Goal: Task Accomplishment & Management: Manage account settings

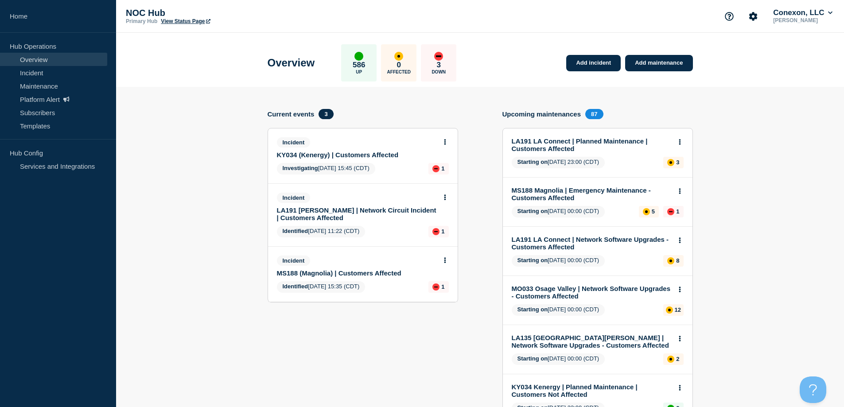
click at [323, 209] on link "LA191 Marion | Network Circuit Incident | Customers Affected" at bounding box center [357, 213] width 160 height 15
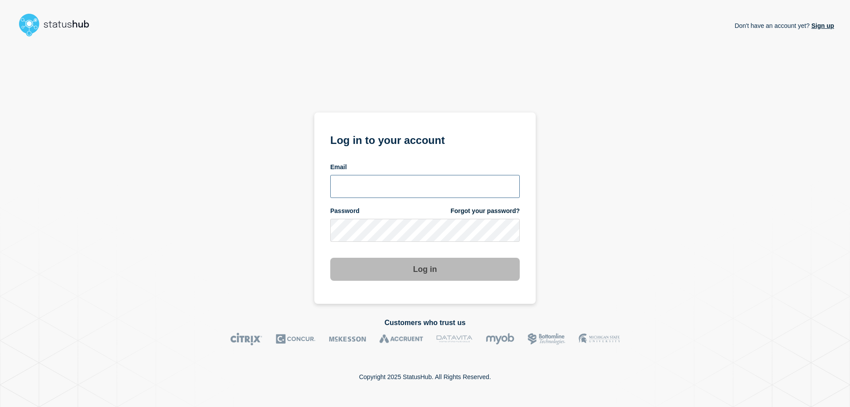
click at [419, 195] on input "email input" at bounding box center [425, 186] width 190 height 23
type input "caleb.stahr@conexon.us"
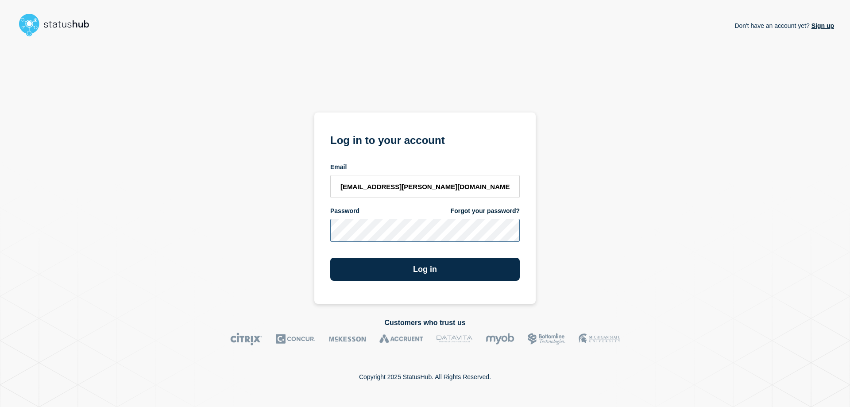
click at [330, 258] on button "Log in" at bounding box center [425, 269] width 190 height 23
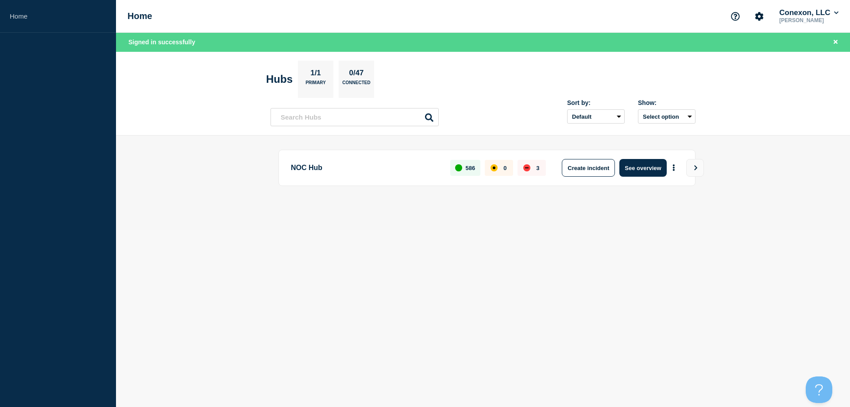
click at [641, 159] on div "NOC Hub 586 0 3 Create incident See overview" at bounding box center [487, 168] width 417 height 36
click at [641, 160] on button "See overview" at bounding box center [643, 168] width 47 height 18
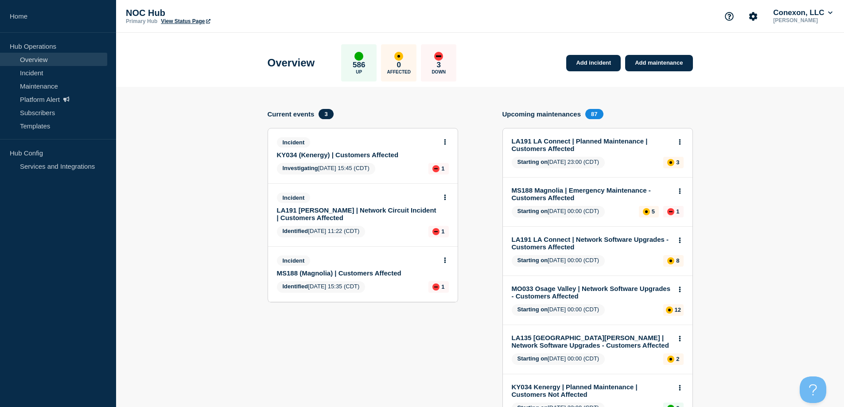
click at [309, 208] on link "LA191 Marion | Network Circuit Incident | Customers Affected" at bounding box center [357, 213] width 160 height 15
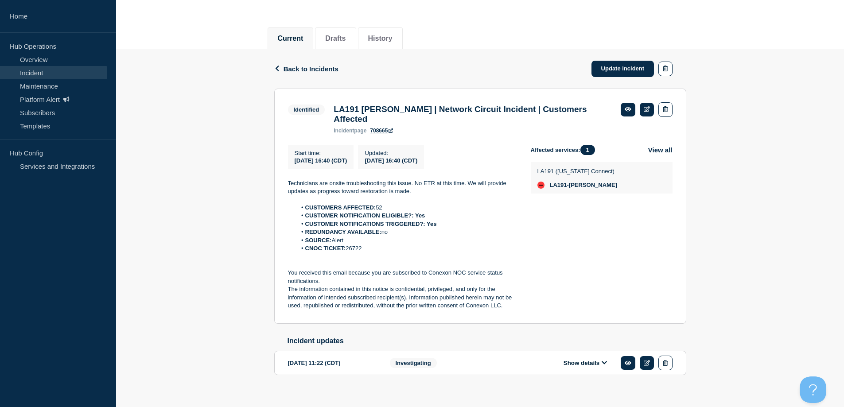
scroll to position [89, 0]
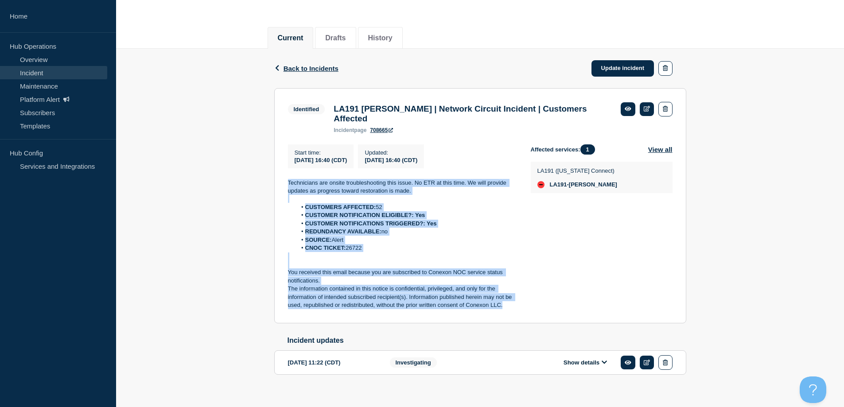
drag, startPoint x: 503, startPoint y: 311, endPoint x: 285, endPoint y: 188, distance: 249.9
click at [285, 188] on section "Identified LA191 Marion | Network Circuit Incident | Customers Affected inciden…" at bounding box center [480, 205] width 412 height 235
copy div "Technicians are onsite troubleshooting this issue. No ETR at this time. We will…"
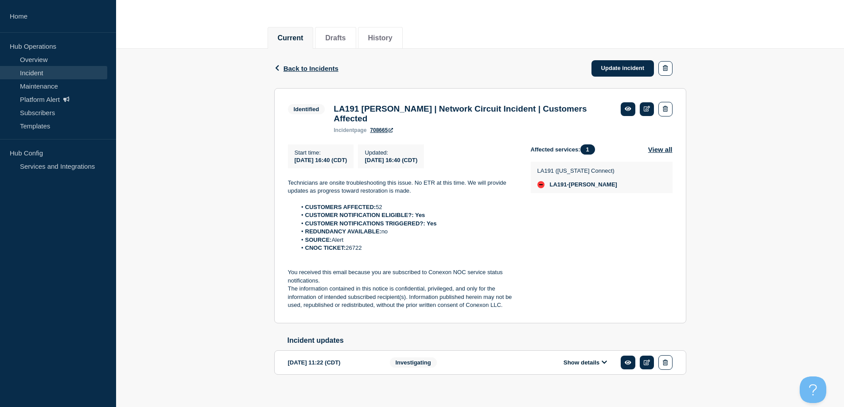
drag, startPoint x: 259, startPoint y: 73, endPoint x: 280, endPoint y: 78, distance: 22.2
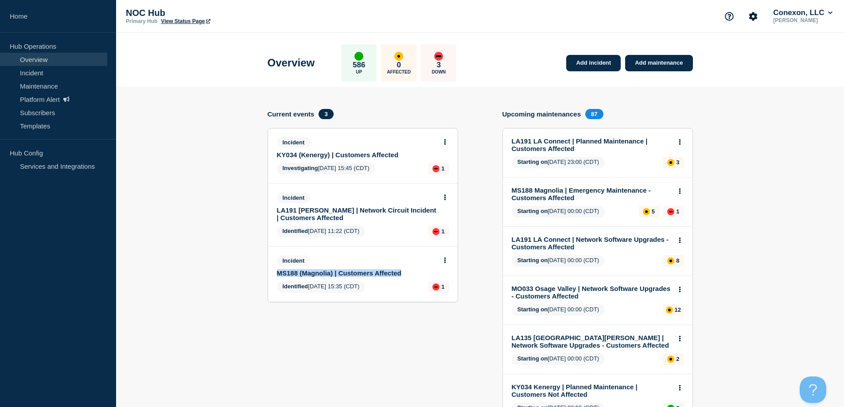
drag, startPoint x: 268, startPoint y: 272, endPoint x: 403, endPoint y: 272, distance: 135.5
click at [22, 78] on link "Incident" at bounding box center [53, 72] width 107 height 13
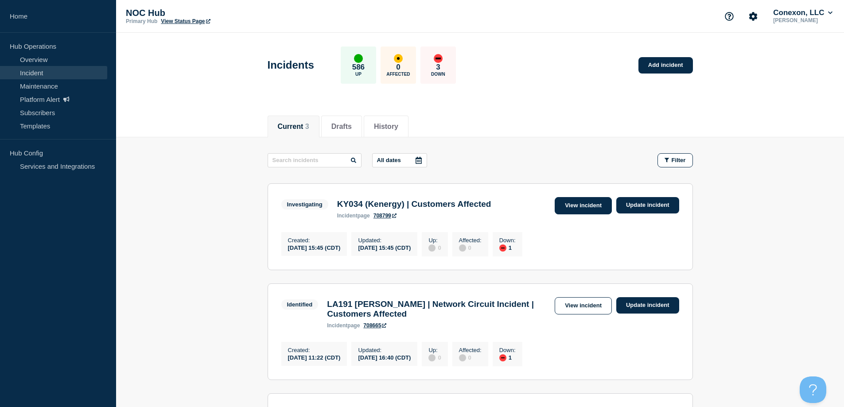
click at [574, 198] on link "View incident" at bounding box center [583, 205] width 57 height 17
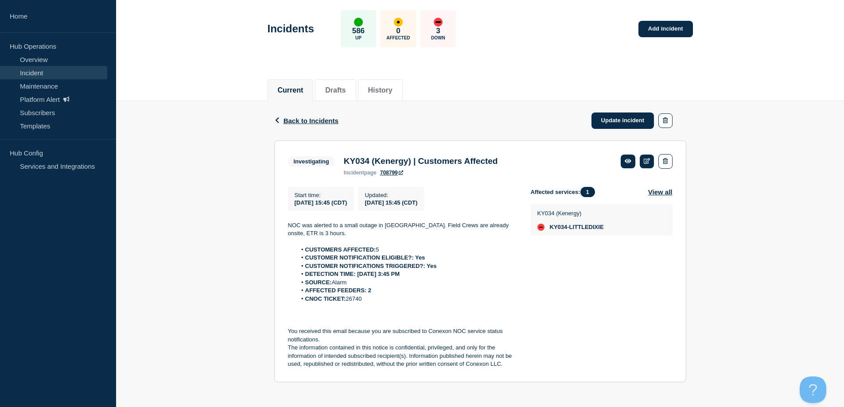
scroll to position [42, 0]
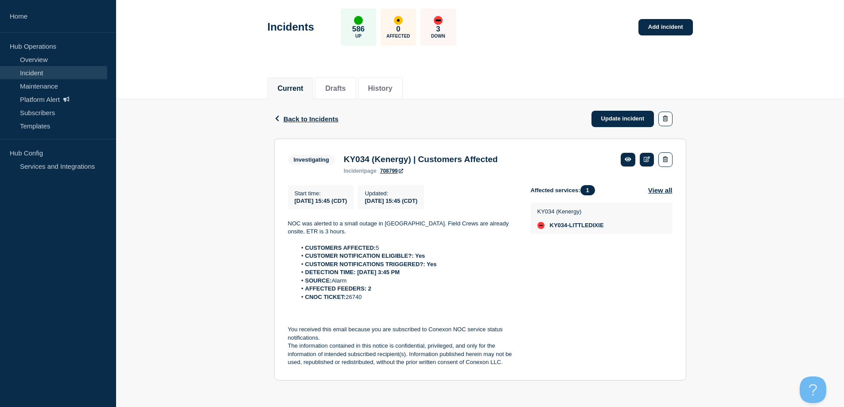
drag, startPoint x: 383, startPoint y: 293, endPoint x: 368, endPoint y: 292, distance: 15.1
click at [368, 292] on ol "CUSTOMERS AFFECTED: 5 CUSTOMER NOTIFICATION ELIGIBLE?: Yes CUSTOMER NOTIFICATIO…" at bounding box center [402, 272] width 229 height 57
click at [379, 278] on li "SOURCE: Alarm" at bounding box center [406, 281] width 220 height 8
drag, startPoint x: 411, startPoint y: 291, endPoint x: 415, endPoint y: 301, distance: 10.8
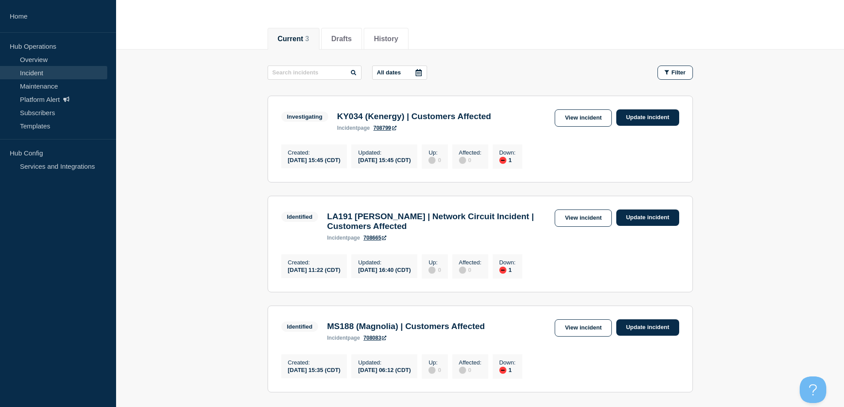
scroll to position [89, 0]
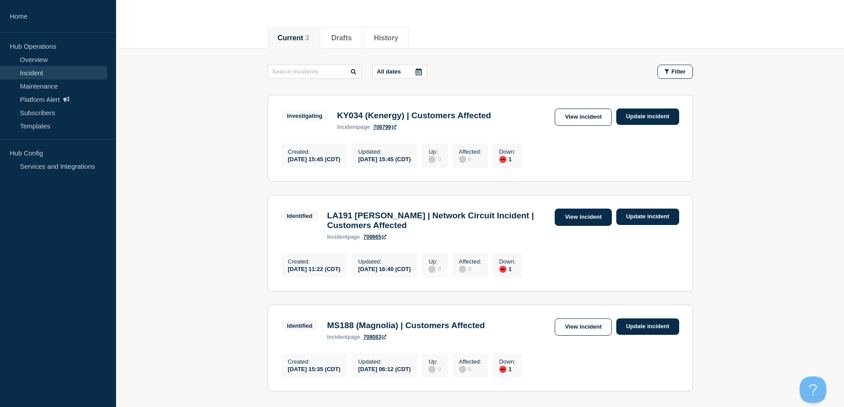
click at [582, 221] on link "View incident" at bounding box center [583, 217] width 57 height 17
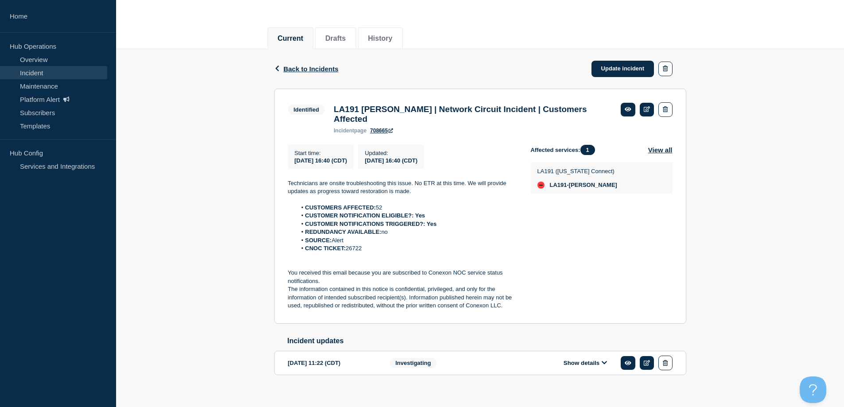
scroll to position [89, 0]
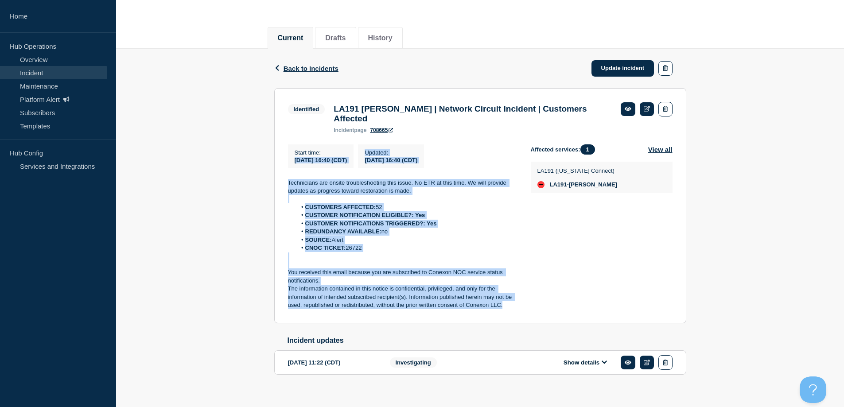
drag, startPoint x: 515, startPoint y: 310, endPoint x: 265, endPoint y: 174, distance: 284.3
click at [265, 174] on div "Back Back to Incidents Update incident Identified LA191 Marion | Network Circui…" at bounding box center [480, 226] width 728 height 354
copy div "2025-09-05 16:40 (CDT) Updated : 2025-09-05 16:40 (CDT) Technicians are onsite …"
click at [474, 236] on li "REDUNDANCY AVAILABLE: no" at bounding box center [406, 232] width 220 height 8
drag, startPoint x: 494, startPoint y: 305, endPoint x: 285, endPoint y: 191, distance: 237.7
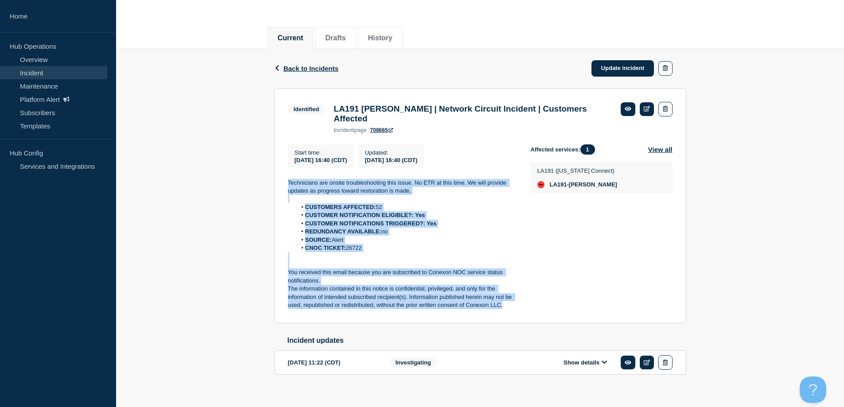
click at [285, 191] on section "Identified LA191 Marion | Network Circuit Incident | Customers Affected inciden…" at bounding box center [480, 205] width 412 height 235
copy div "Technicians are onsite troubleshooting this issue. No ETR at this time. We will…"
click at [594, 65] on link "Update incident" at bounding box center [622, 68] width 63 height 16
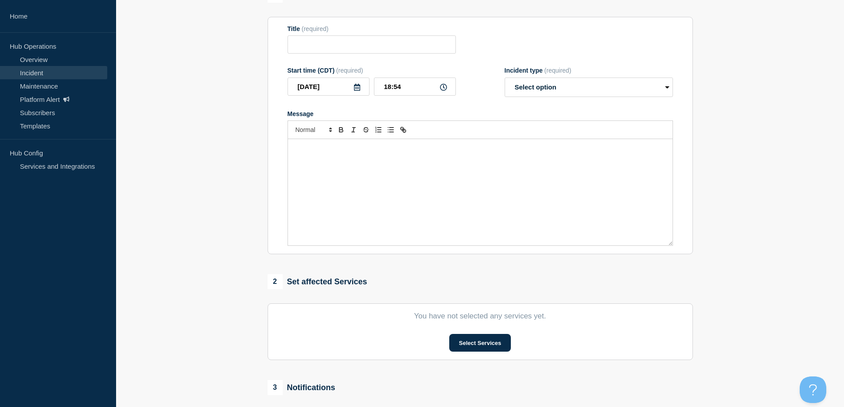
type input "LA191 Marion | Network Circuit Incident | Customers Affected"
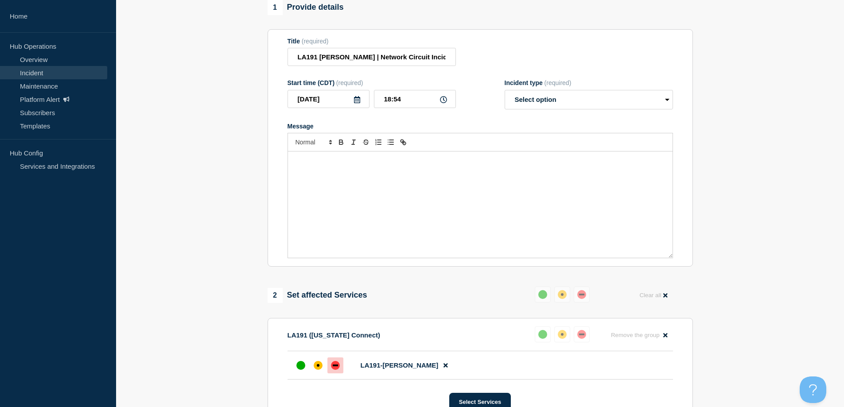
click at [434, 198] on div "Message" at bounding box center [480, 204] width 384 height 106
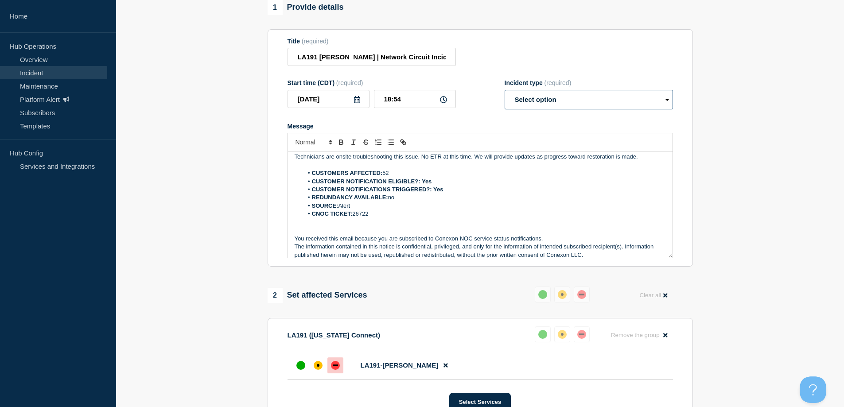
click at [558, 101] on select "Select option Investigating Identified Monitoring Resolved" at bounding box center [589, 99] width 168 height 19
select select "resolved"
click at [505, 94] on select "Select option Investigating Identified Monitoring Resolved" at bounding box center [589, 99] width 168 height 19
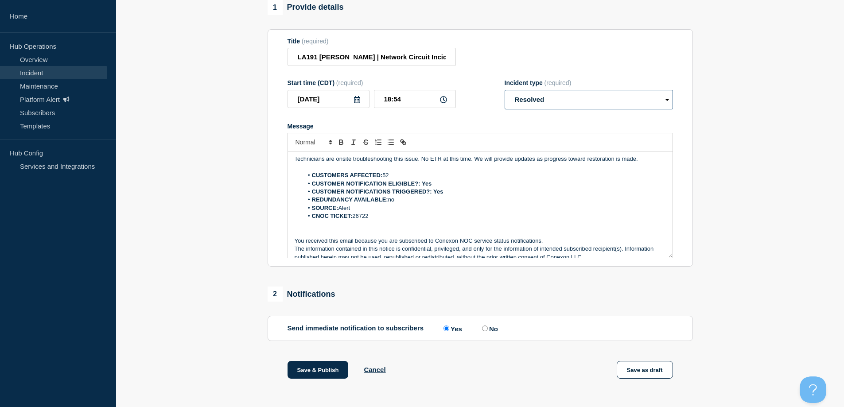
scroll to position [0, 0]
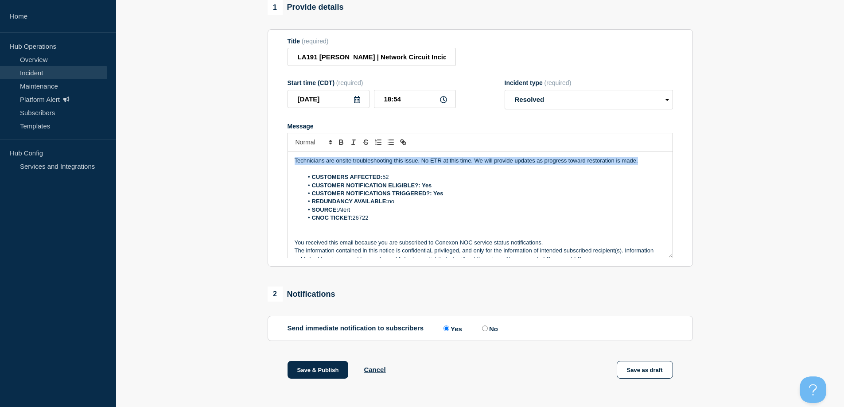
drag, startPoint x: 646, startPoint y: 161, endPoint x: 214, endPoint y: 150, distance: 432.0
click at [214, 150] on section "1 Provide details Title (required) LA191 Marion | Network Circuit Incident | Cu…" at bounding box center [480, 251] width 728 height 502
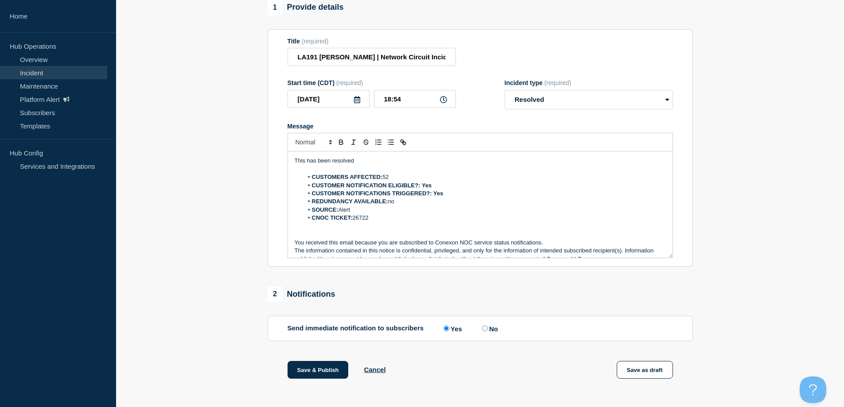
click at [334, 384] on div "Save & Publish Cancel Save as draft" at bounding box center [480, 381] width 425 height 40
click at [338, 375] on button "Save & Publish" at bounding box center [317, 370] width 61 height 18
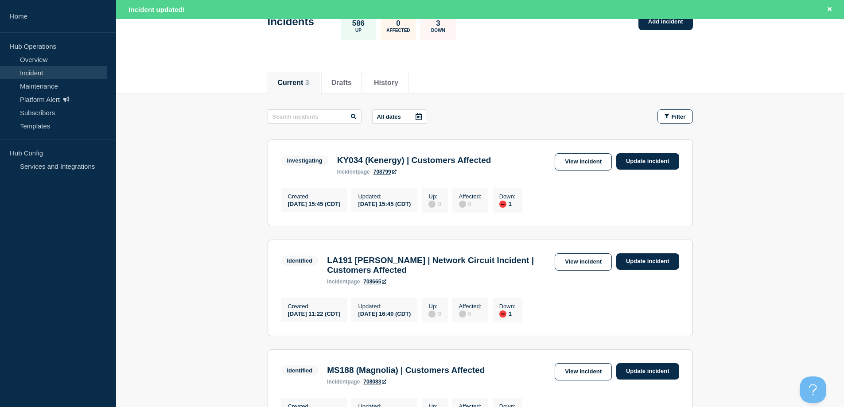
scroll to position [89, 0]
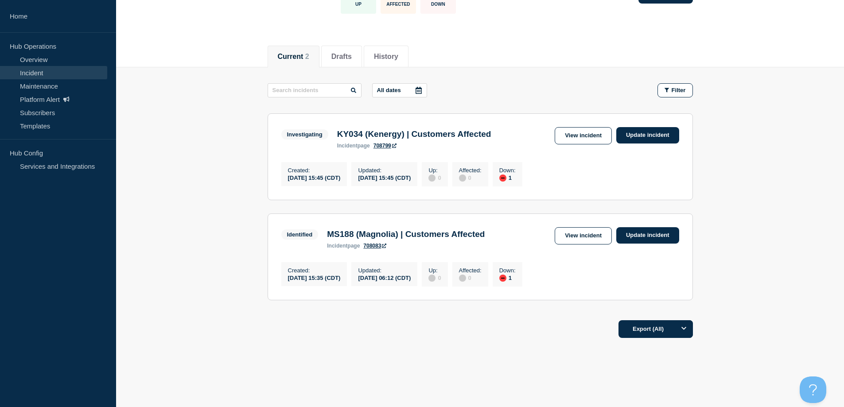
scroll to position [88, 0]
